Goal: Navigation & Orientation: Find specific page/section

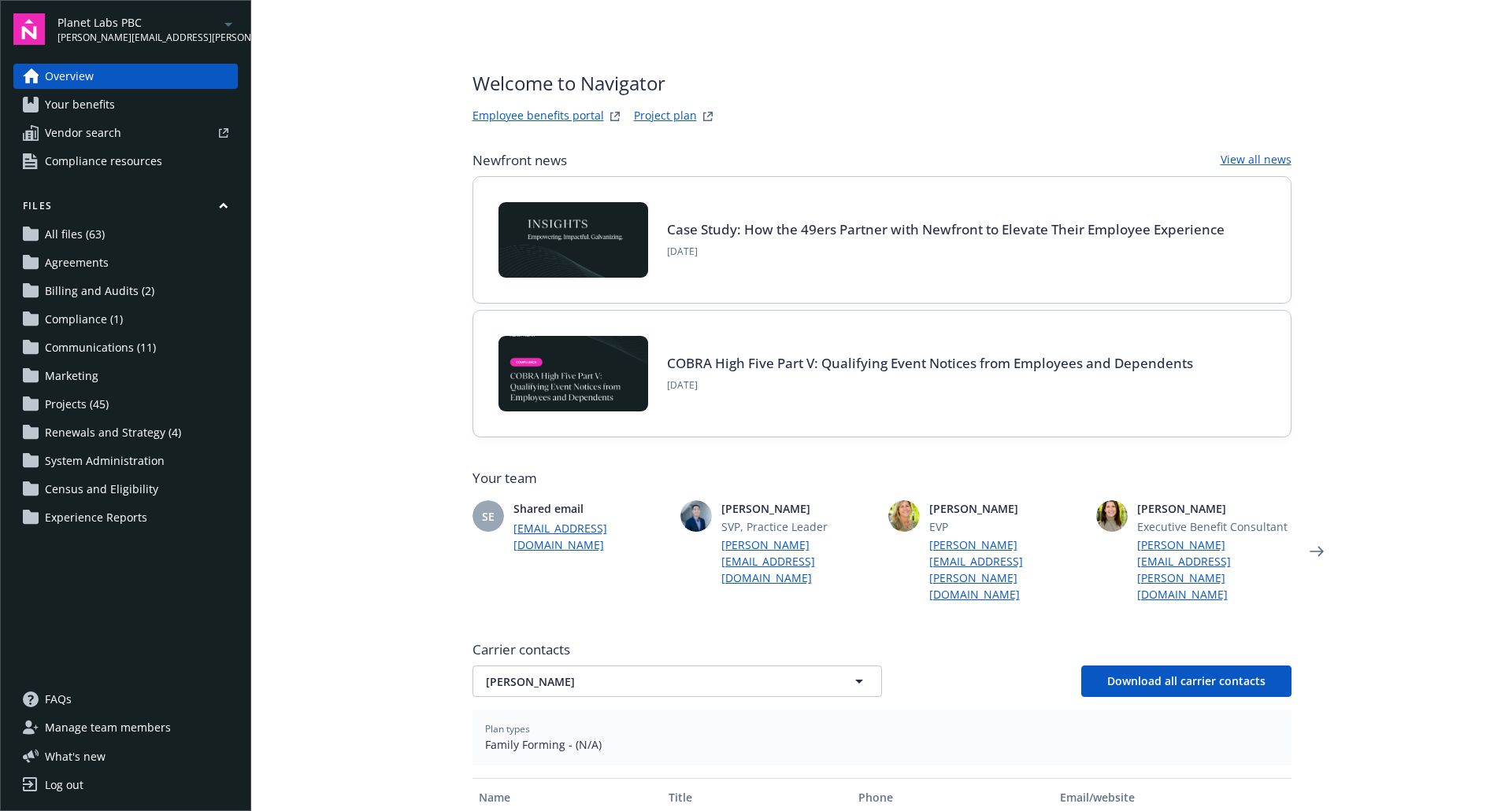
click at [226, 31] on icon "arrowDropDown" at bounding box center [228, 23] width 18 height 18
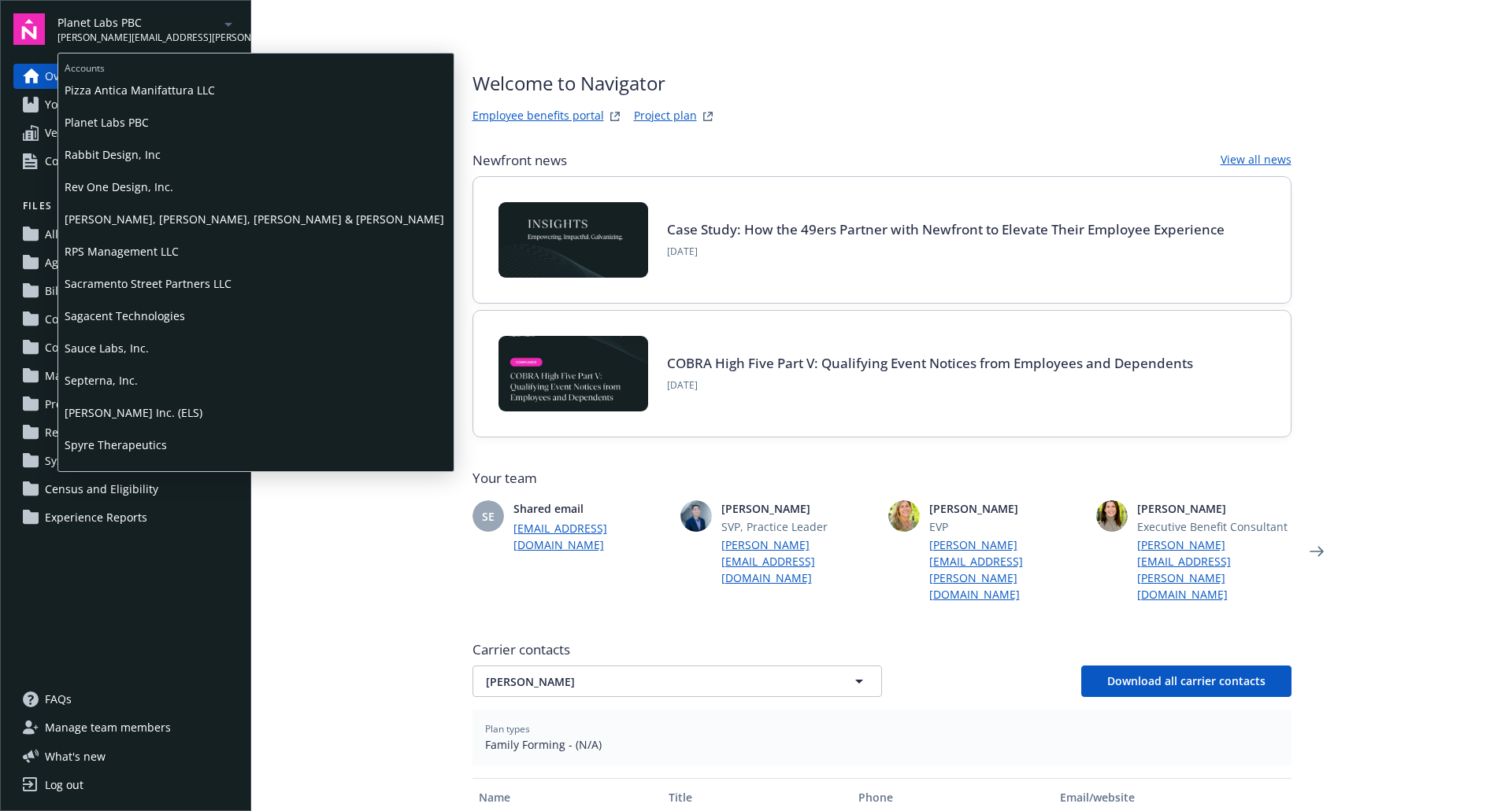
scroll to position [1327, 0]
click at [154, 381] on span "Septerna, Inc." at bounding box center [255, 379] width 382 height 32
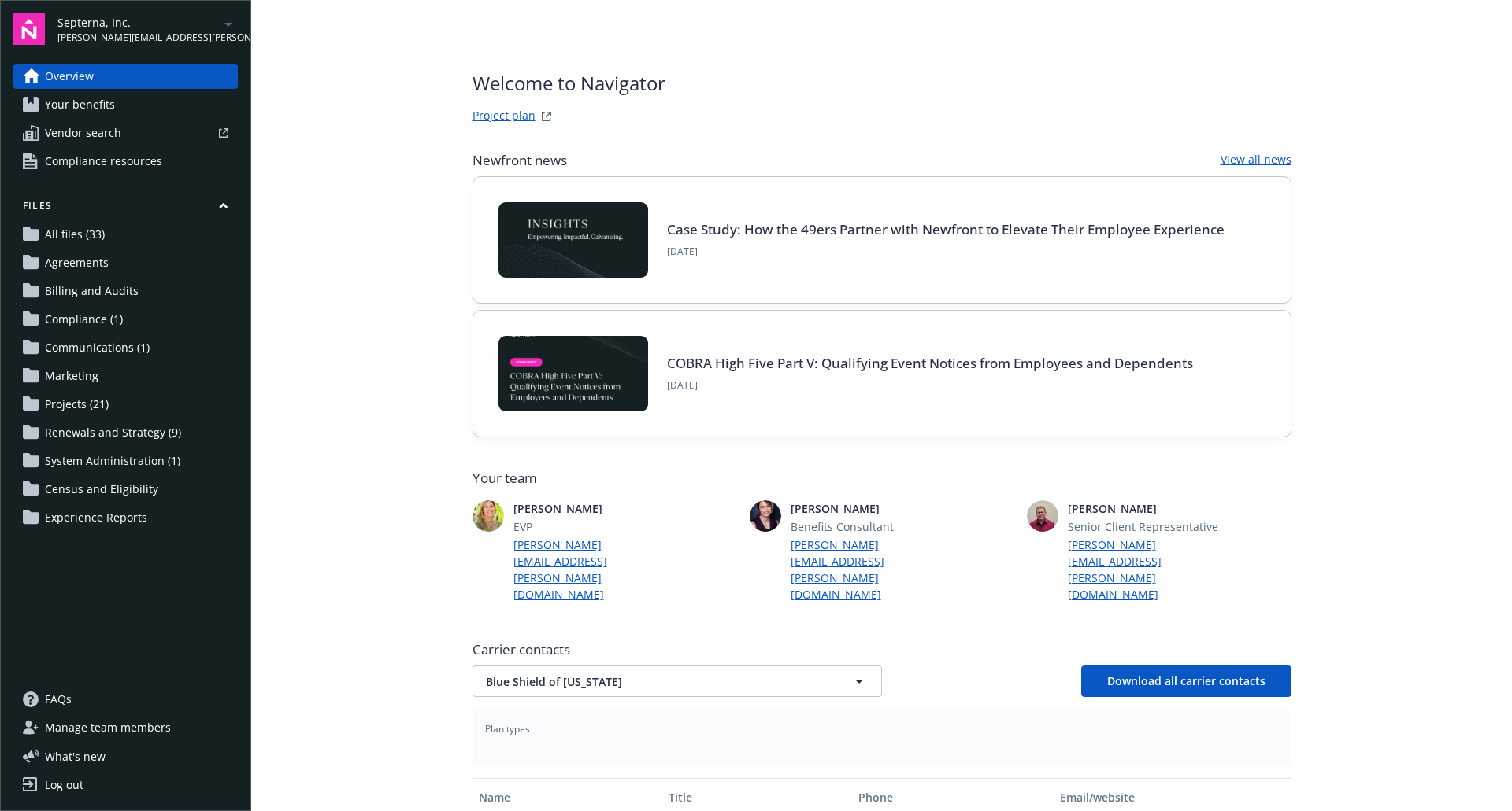
click at [156, 233] on link "All files (33)" at bounding box center [126, 234] width 225 height 25
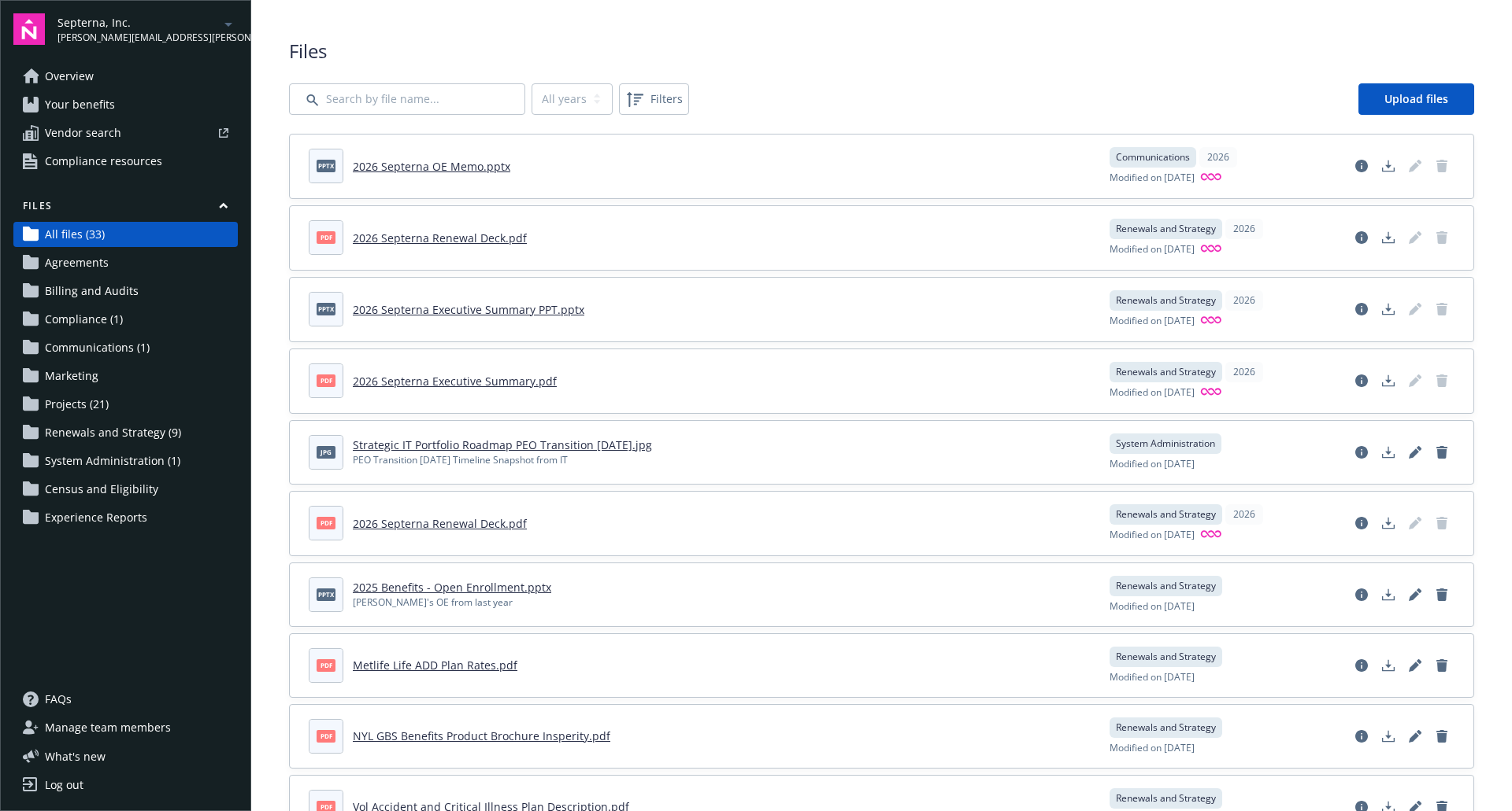
click at [113, 449] on span "System Administration (1)" at bounding box center [112, 461] width 135 height 25
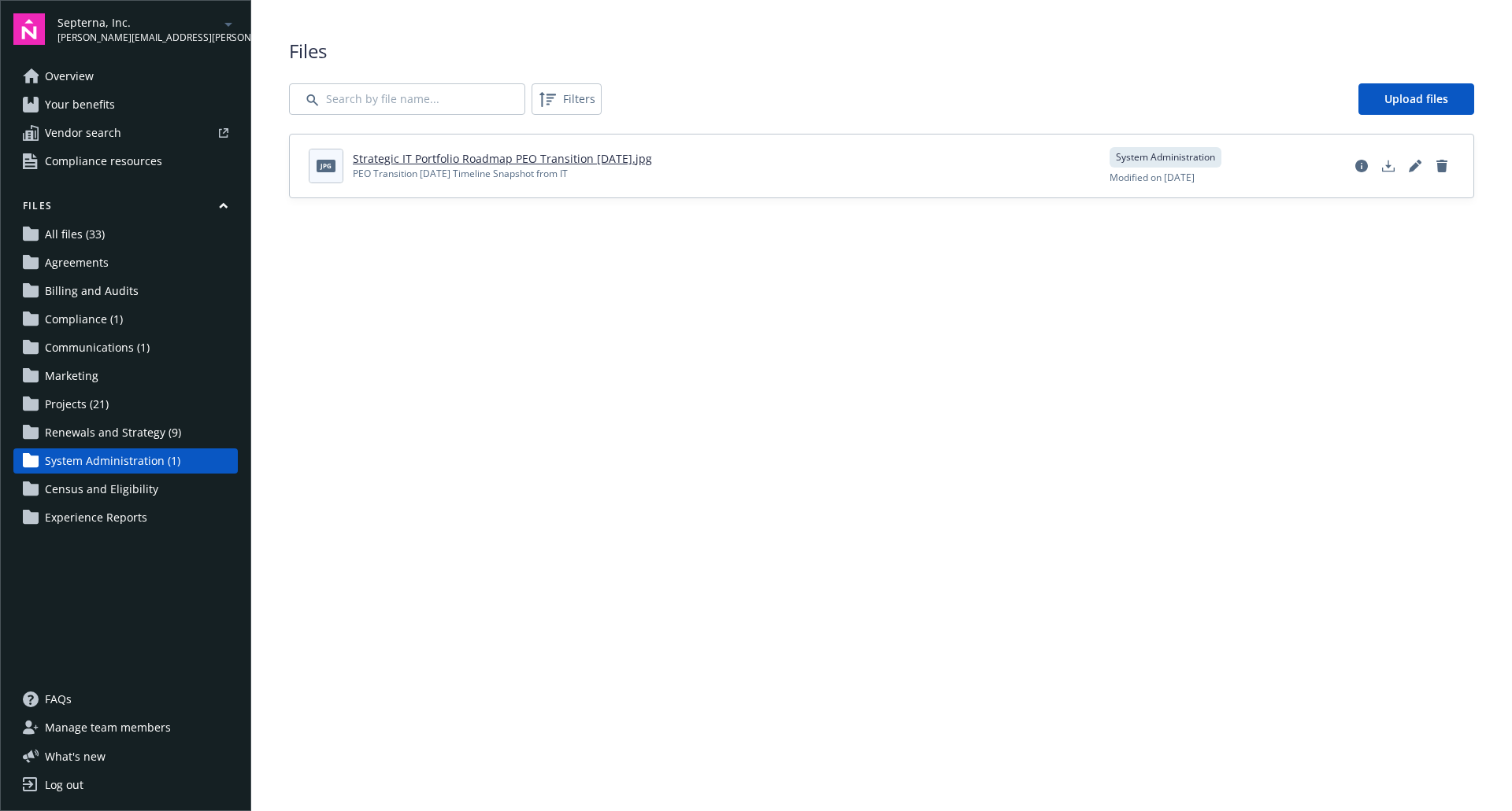
click at [122, 428] on span "Renewals and Strategy (9)" at bounding box center [113, 433] width 136 height 25
